Goal: Transaction & Acquisition: Obtain resource

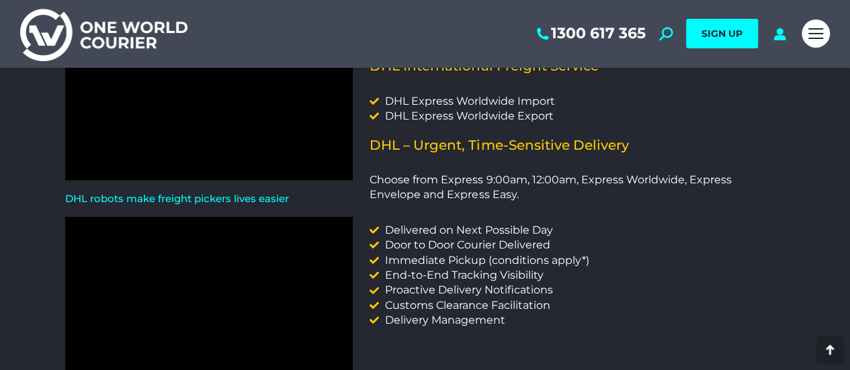
scroll to position [717, 0]
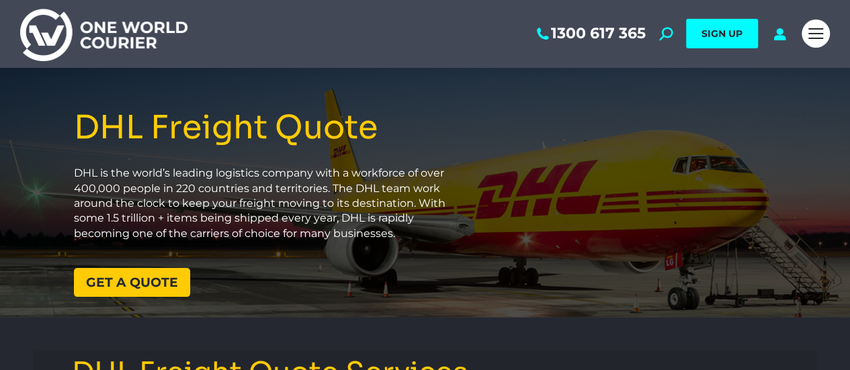
click at [125, 287] on span "Get a quote" at bounding box center [132, 282] width 92 height 13
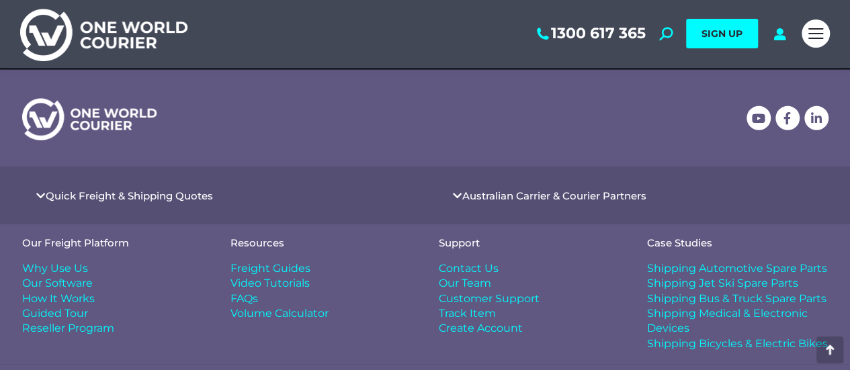
scroll to position [1861, 0]
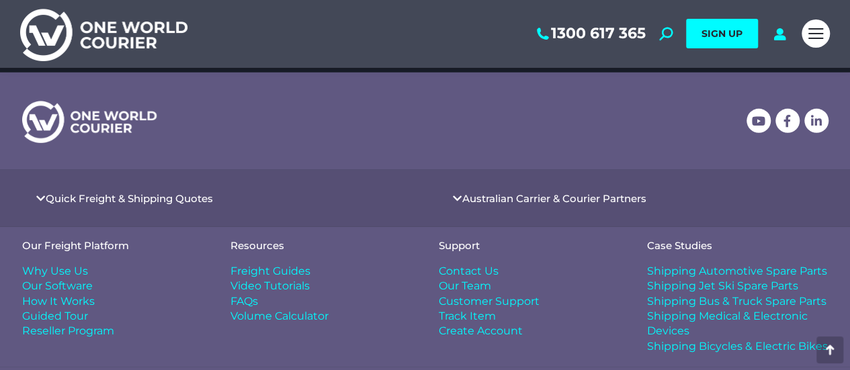
click at [69, 199] on link "Quick Freight & Shipping Quotes" at bounding box center [129, 198] width 167 height 10
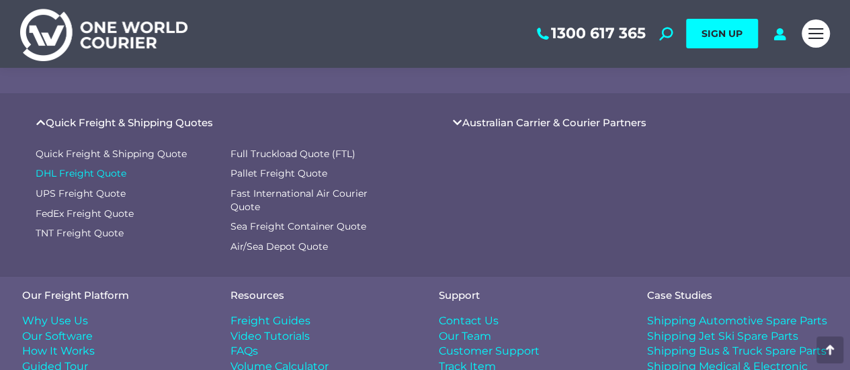
scroll to position [1928, 0]
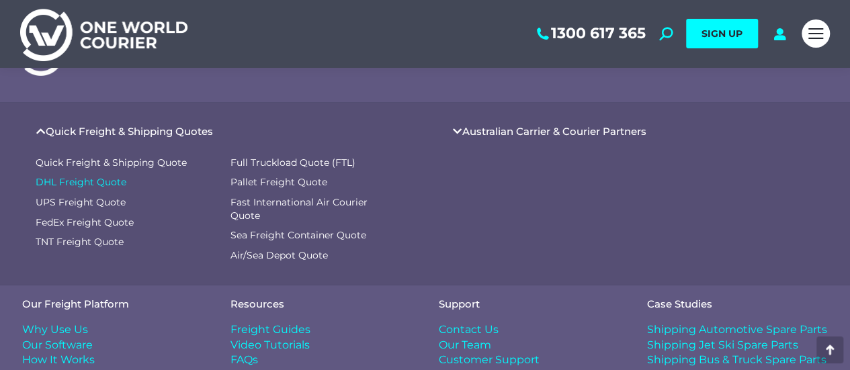
click at [100, 181] on span "DHL Freight Quote" at bounding box center [81, 182] width 91 height 13
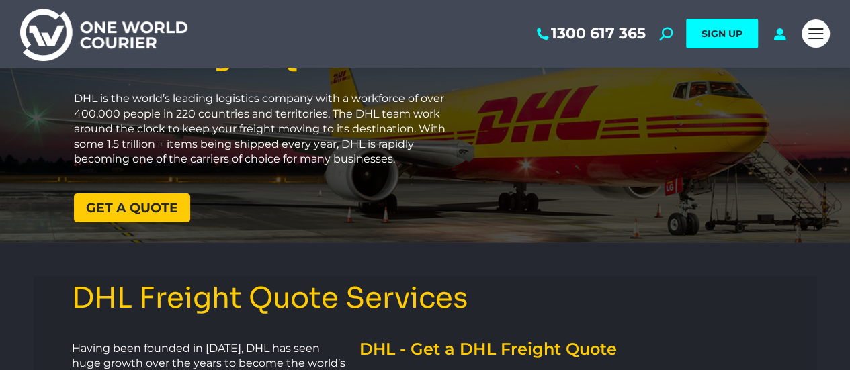
click at [142, 208] on span "Get a quote" at bounding box center [132, 208] width 92 height 13
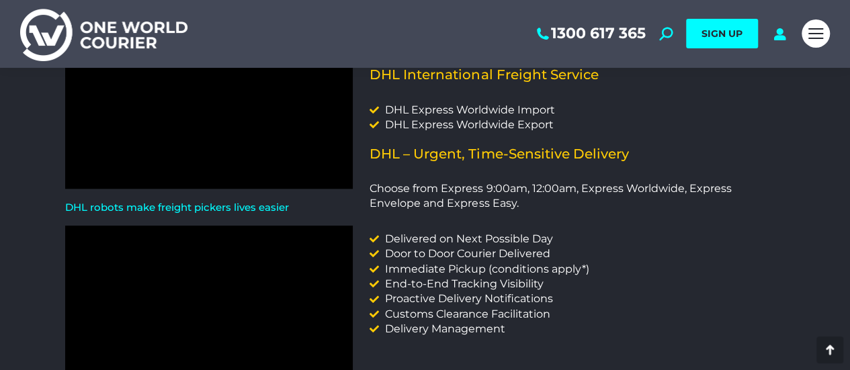
scroll to position [716, 0]
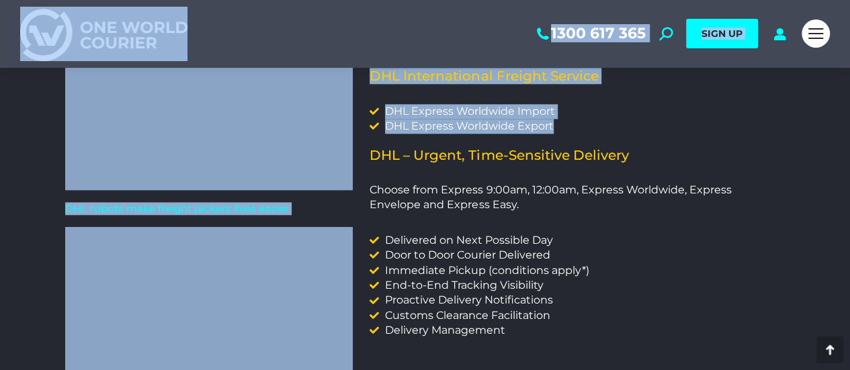
drag, startPoint x: 848, startPoint y: 139, endPoint x: 852, endPoint y: 104, distance: 35.1
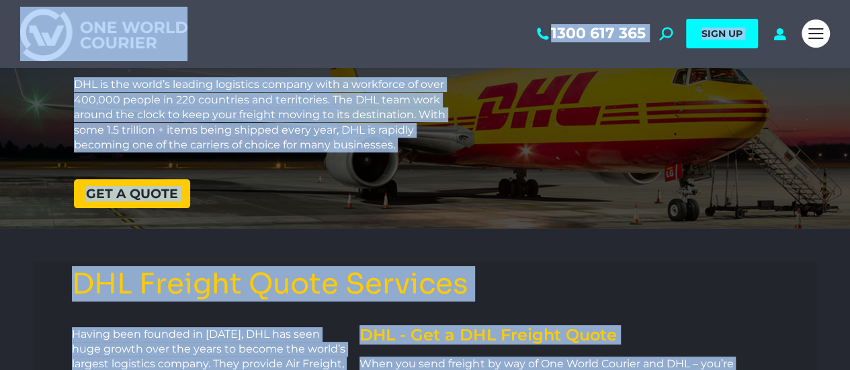
scroll to position [0, 0]
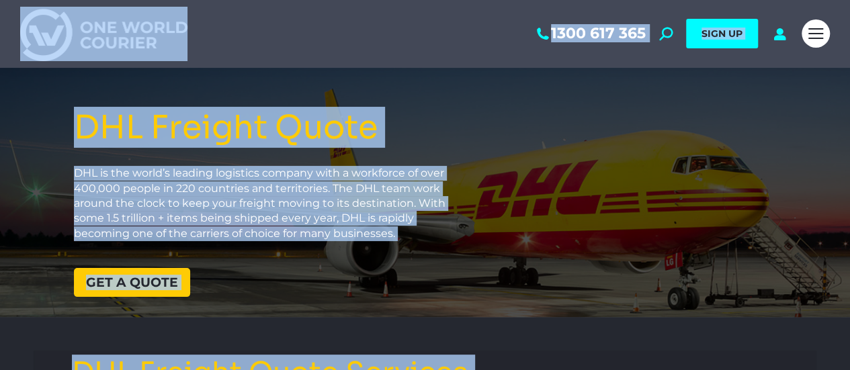
click at [648, 184] on div at bounding box center [425, 192] width 850 height 249
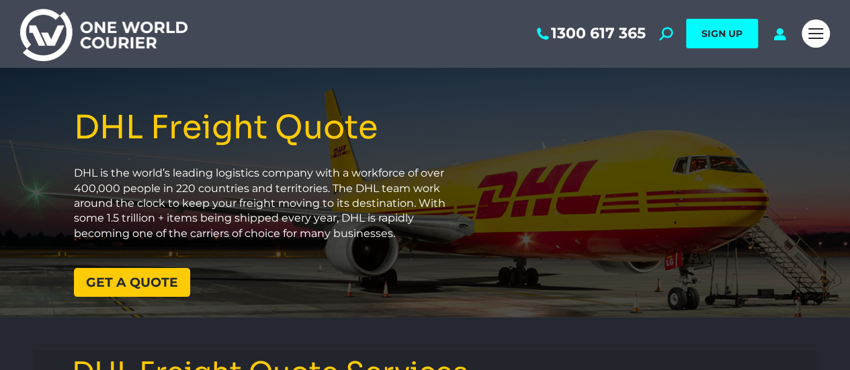
click at [132, 280] on span "Get a quote" at bounding box center [132, 282] width 92 height 13
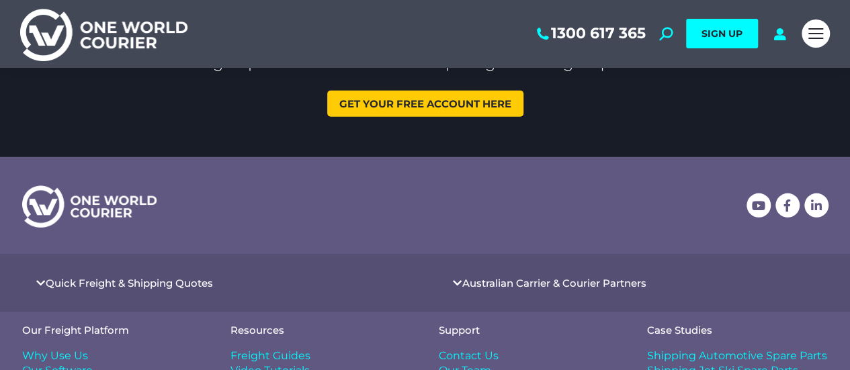
scroll to position [67, 0]
